Goal: Task Accomplishment & Management: Manage account settings

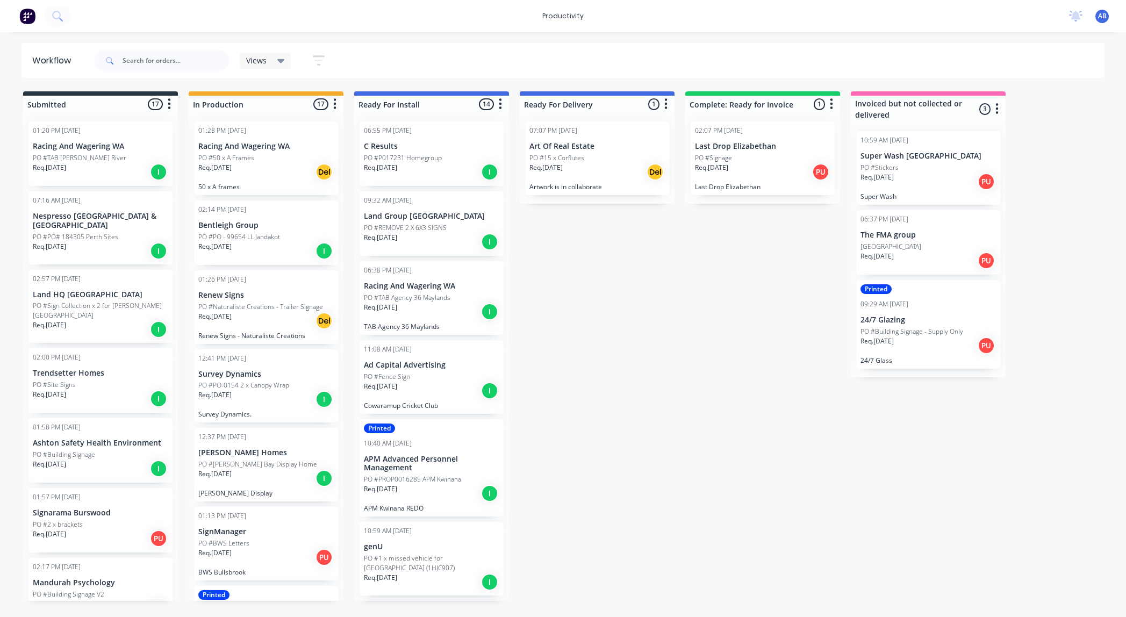
click at [282, 298] on p "Renew Signs" at bounding box center [265, 295] width 135 height 9
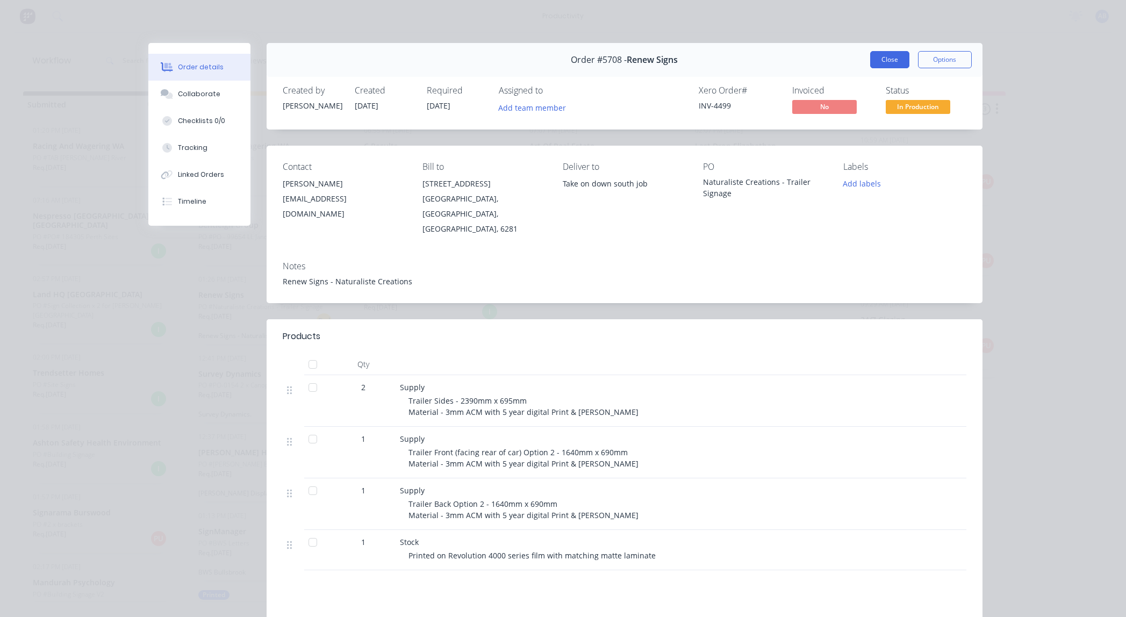
click at [899, 57] on button "Close" at bounding box center [889, 59] width 39 height 17
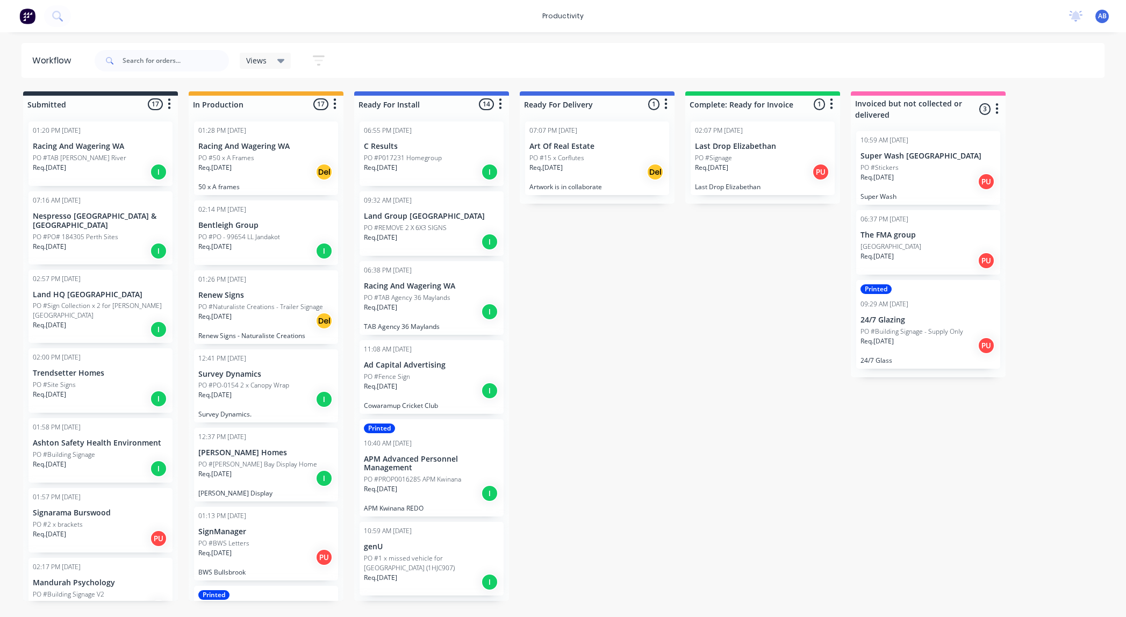
click at [236, 533] on p "SignManager" at bounding box center [265, 531] width 135 height 9
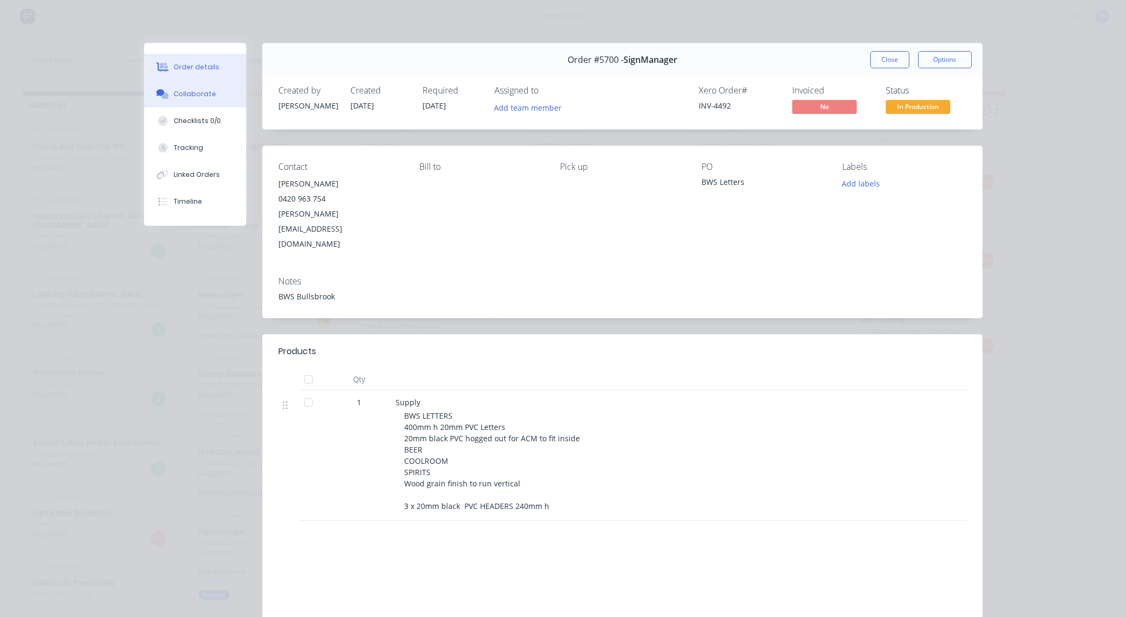
click at [181, 97] on div "Collaborate" at bounding box center [195, 94] width 42 height 10
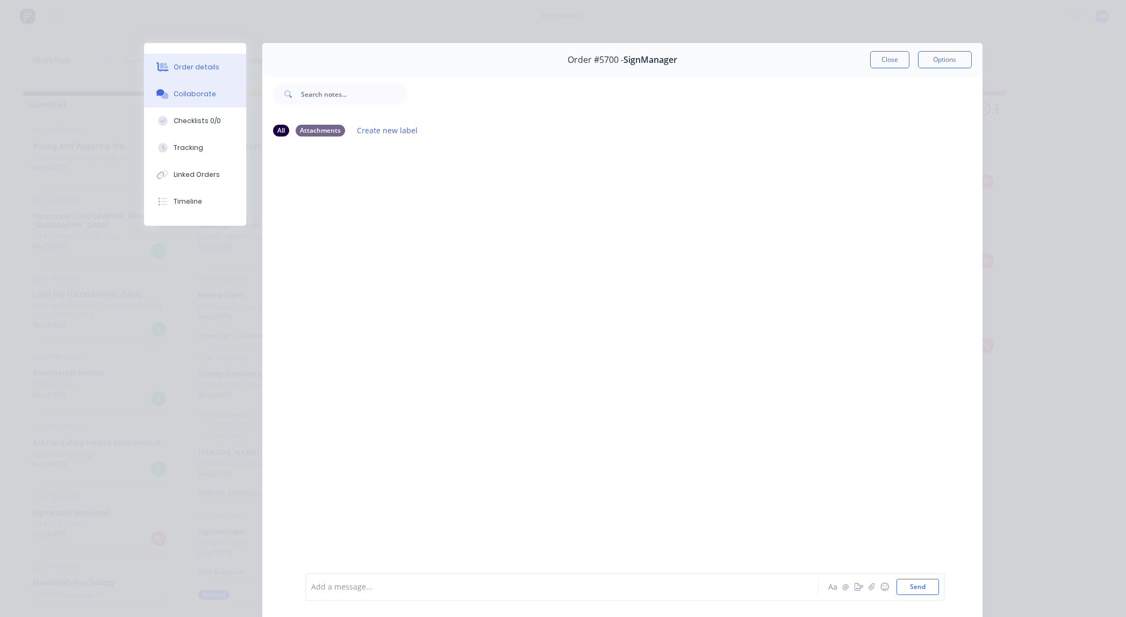
click at [192, 71] on div "Order details" at bounding box center [197, 67] width 46 height 10
